Goal: Task Accomplishment & Management: Manage account settings

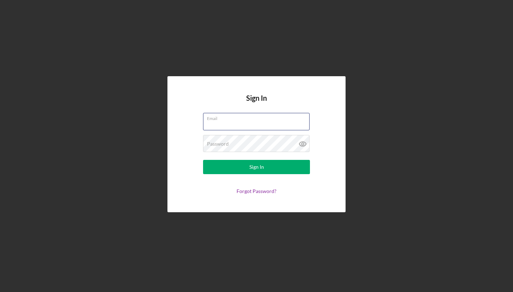
type input "[EMAIL_ADDRESS][DOMAIN_NAME]"
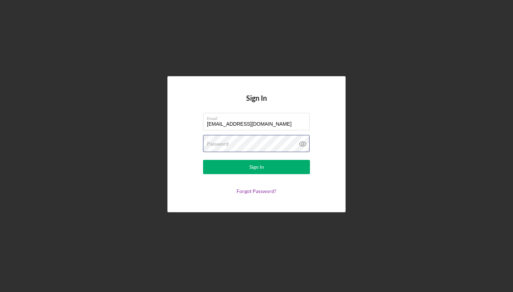
click at [257, 167] on button "Sign In" at bounding box center [256, 167] width 107 height 14
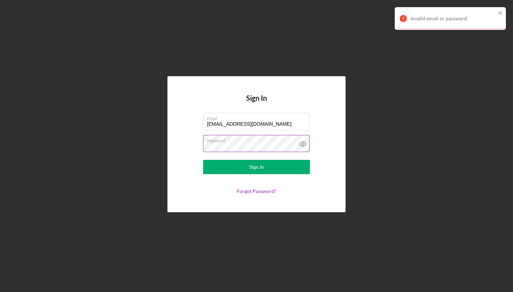
click at [303, 143] on icon at bounding box center [303, 144] width 18 height 18
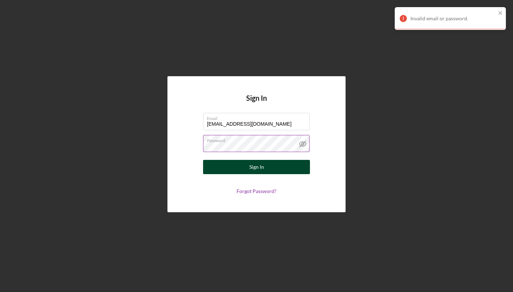
click at [246, 170] on button "Sign In" at bounding box center [256, 167] width 107 height 14
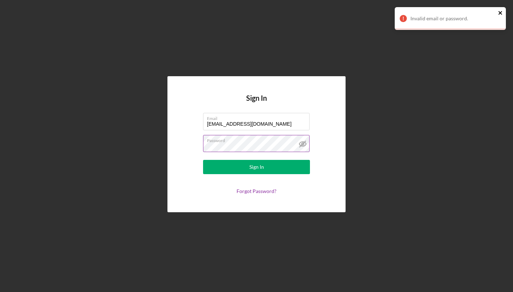
click at [499, 12] on icon "close" at bounding box center [500, 13] width 5 height 6
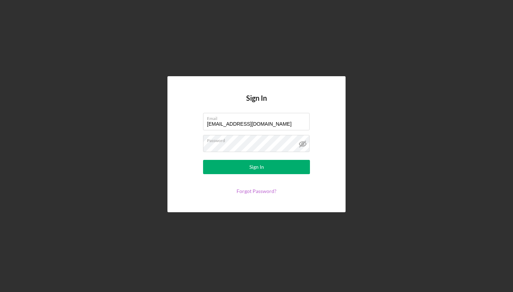
click at [244, 192] on link "Forgot Password?" at bounding box center [257, 191] width 40 height 6
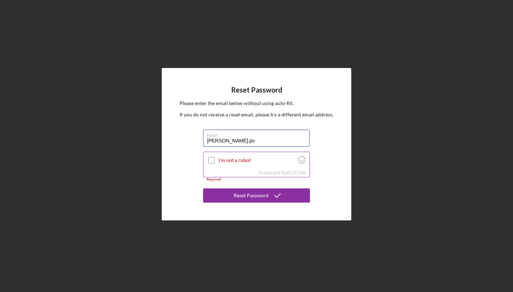
type input "[EMAIL_ADDRESS][DOMAIN_NAME]"
click at [212, 158] on input "I'm not a robot" at bounding box center [211, 160] width 6 height 6
checkbox input "true"
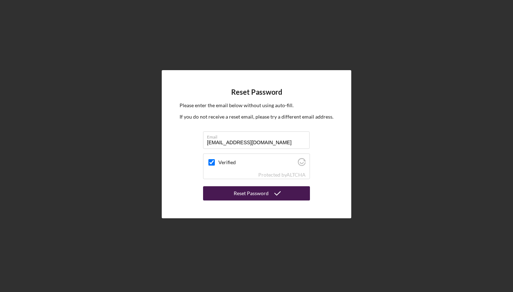
click at [230, 192] on button "Reset Password" at bounding box center [256, 193] width 107 height 14
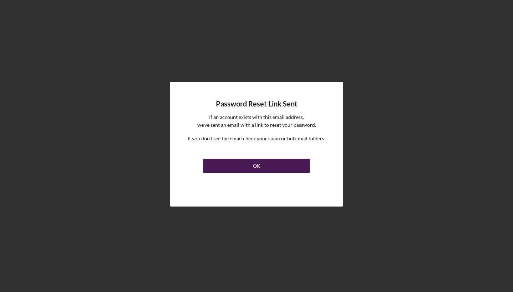
click at [249, 165] on button "OK" at bounding box center [256, 166] width 107 height 14
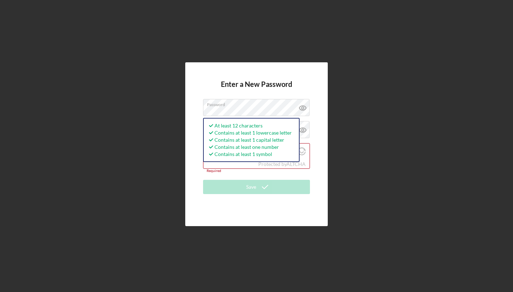
click at [239, 179] on form "Enter a New Password Password At least 12 characters Contains at least 1 lowerc…" at bounding box center [256, 144] width 107 height 128
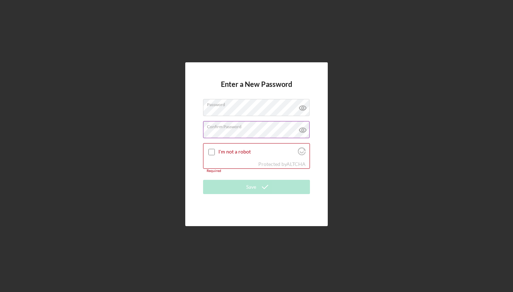
click at [301, 130] on icon at bounding box center [303, 130] width 18 height 18
click at [303, 109] on icon at bounding box center [303, 108] width 18 height 18
click at [212, 153] on input "I'm not a robot" at bounding box center [211, 152] width 6 height 6
checkbox input "true"
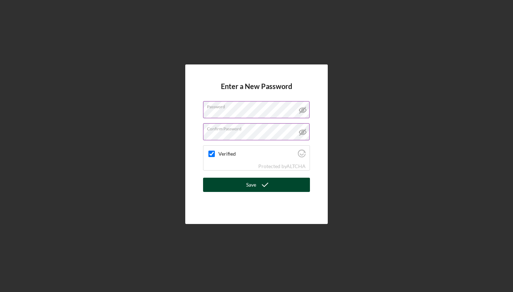
click at [231, 186] on button "Save" at bounding box center [256, 185] width 107 height 14
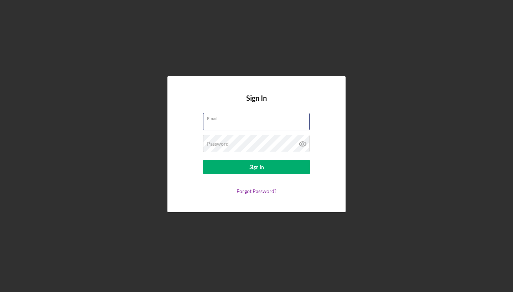
type input "[EMAIL_ADDRESS][DOMAIN_NAME]"
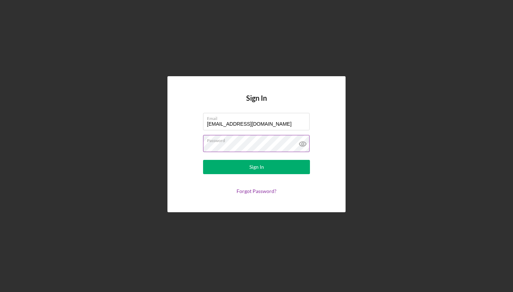
click at [302, 144] on icon at bounding box center [302, 144] width 2 height 2
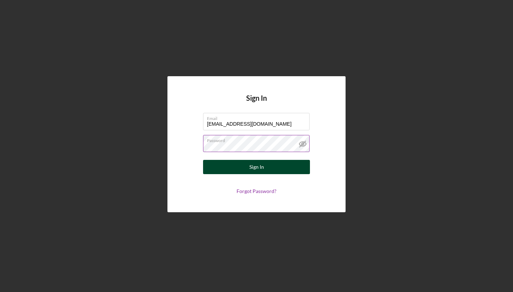
click at [274, 169] on button "Sign In" at bounding box center [256, 167] width 107 height 14
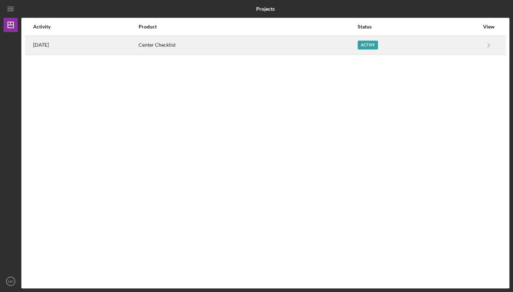
click at [378, 47] on div "Active" at bounding box center [368, 45] width 20 height 9
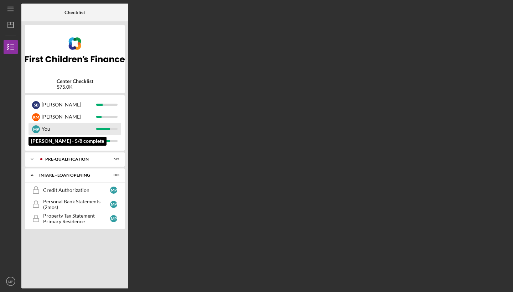
click at [106, 131] on div "M P You" at bounding box center [75, 129] width 93 height 12
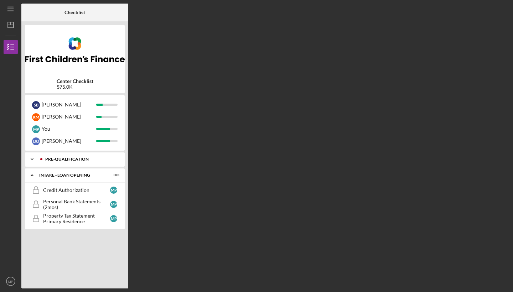
click at [95, 161] on div "Pre-Qualification" at bounding box center [80, 159] width 71 height 4
